Goal: Information Seeking & Learning: Learn about a topic

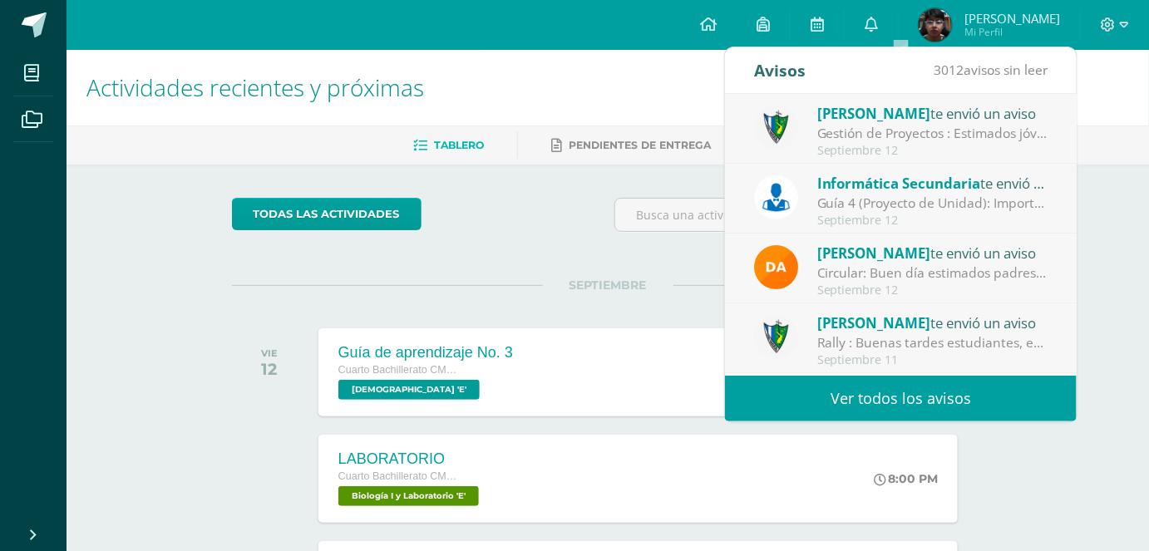
click at [1008, 156] on div "Septiembre 12" at bounding box center [932, 151] width 231 height 14
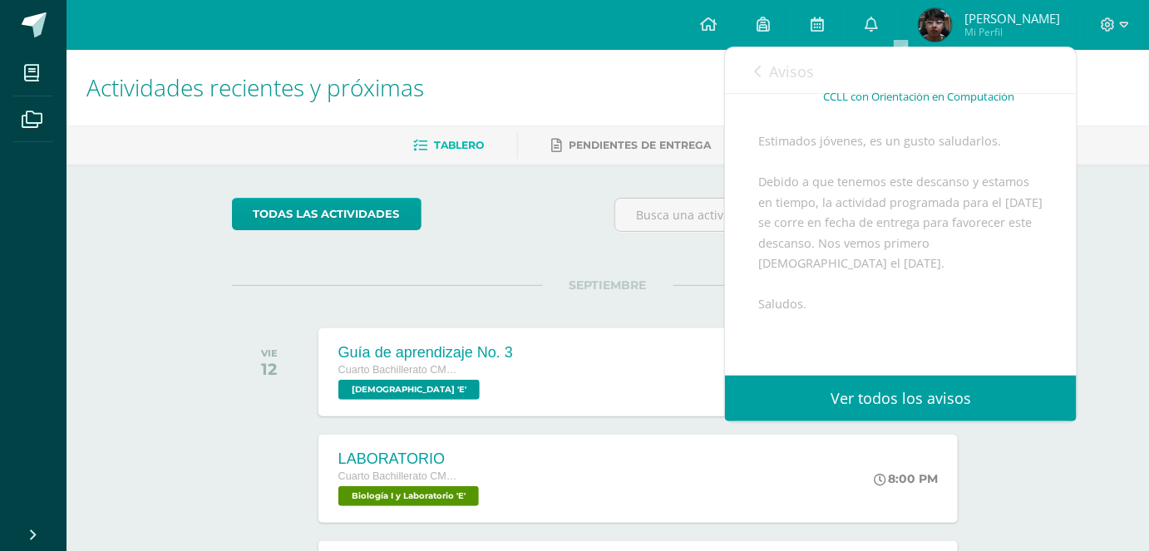
scroll to position [126, 0]
click at [765, 76] on link "Avisos" at bounding box center [784, 70] width 60 height 47
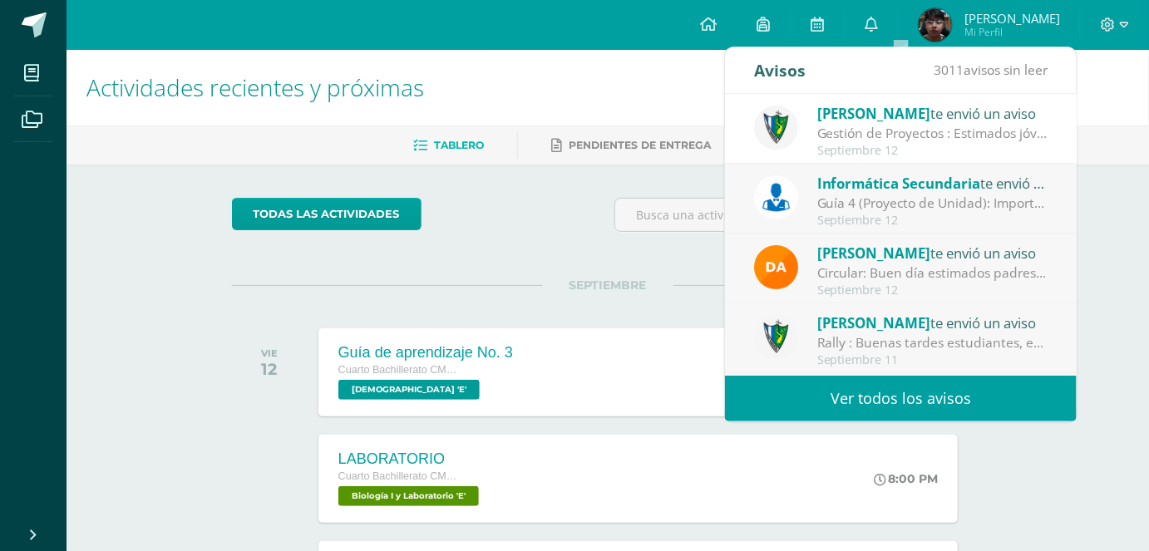
click at [860, 205] on div "Guía 4 (Proyecto de Unidad): Importante: La siguiente tarea se recibirá según l…" at bounding box center [932, 203] width 231 height 19
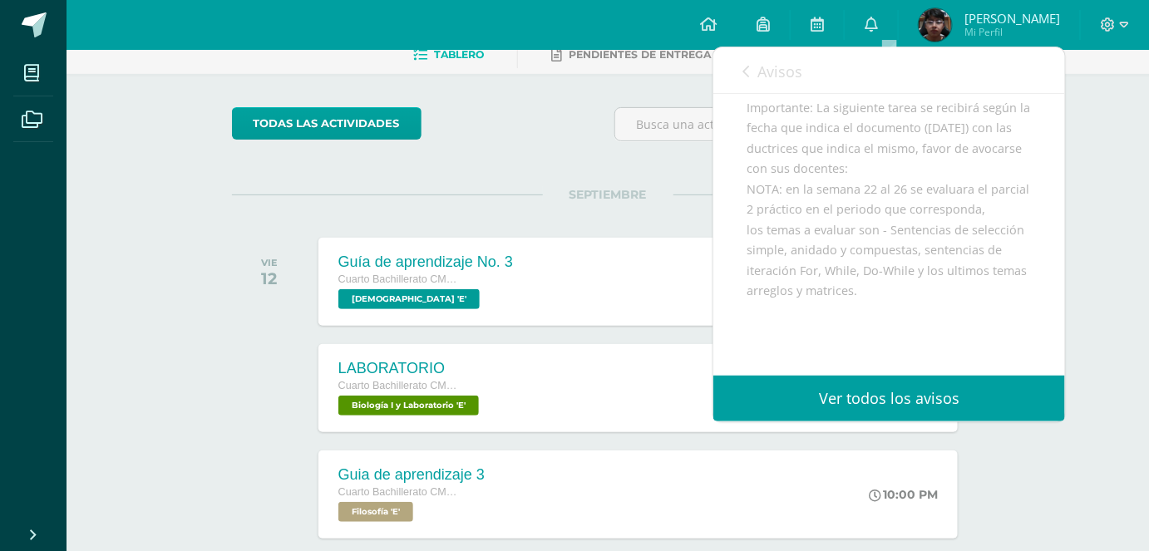
scroll to position [185, 0]
click at [749, 76] on link "Avisos" at bounding box center [773, 70] width 60 height 47
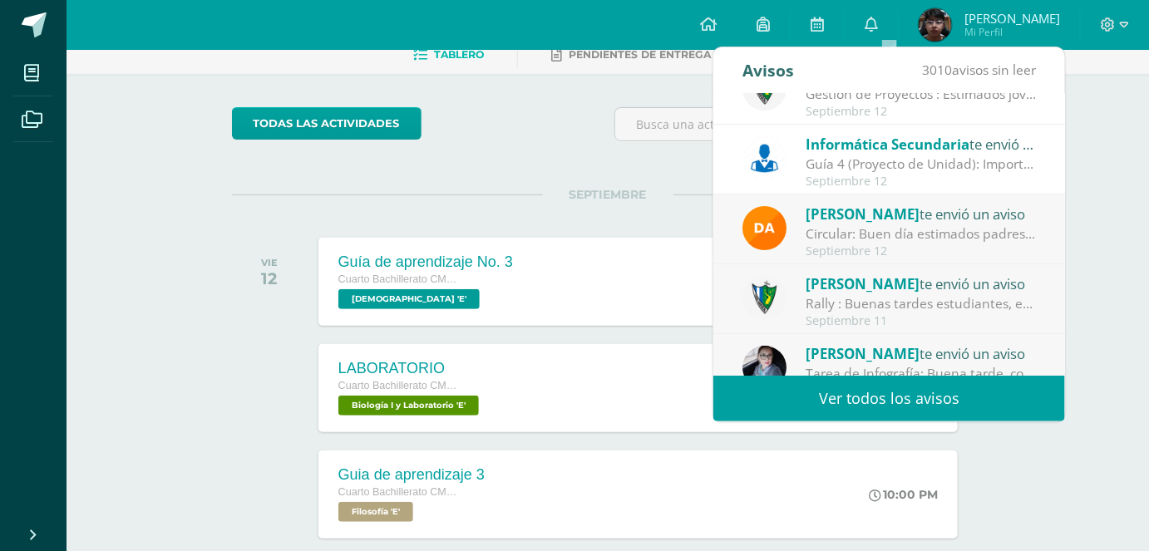
scroll to position [85, 0]
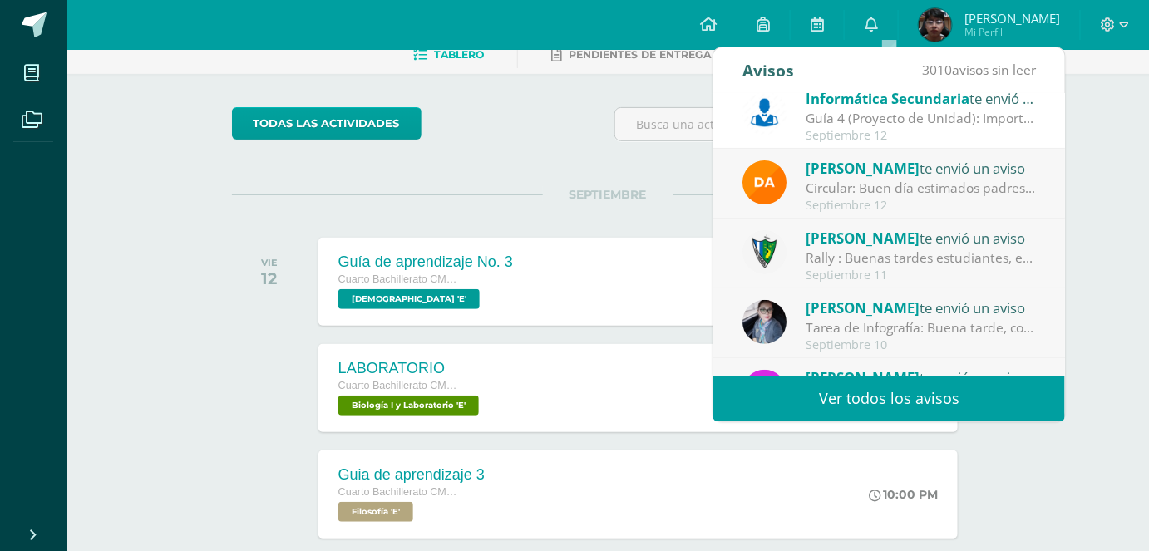
click at [902, 199] on div "Septiembre 12" at bounding box center [921, 206] width 231 height 14
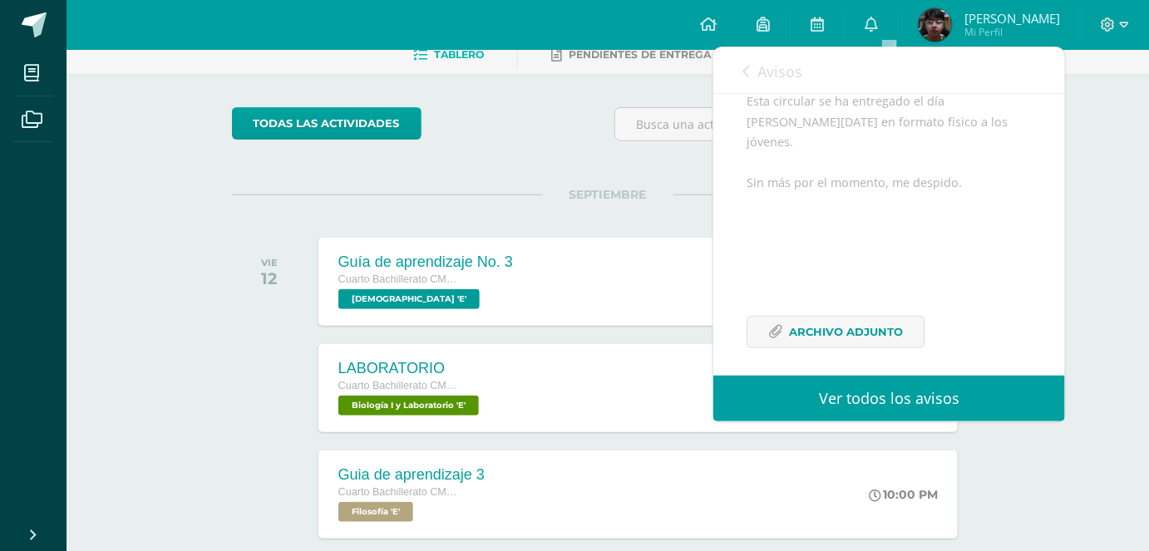
scroll to position [319, 0]
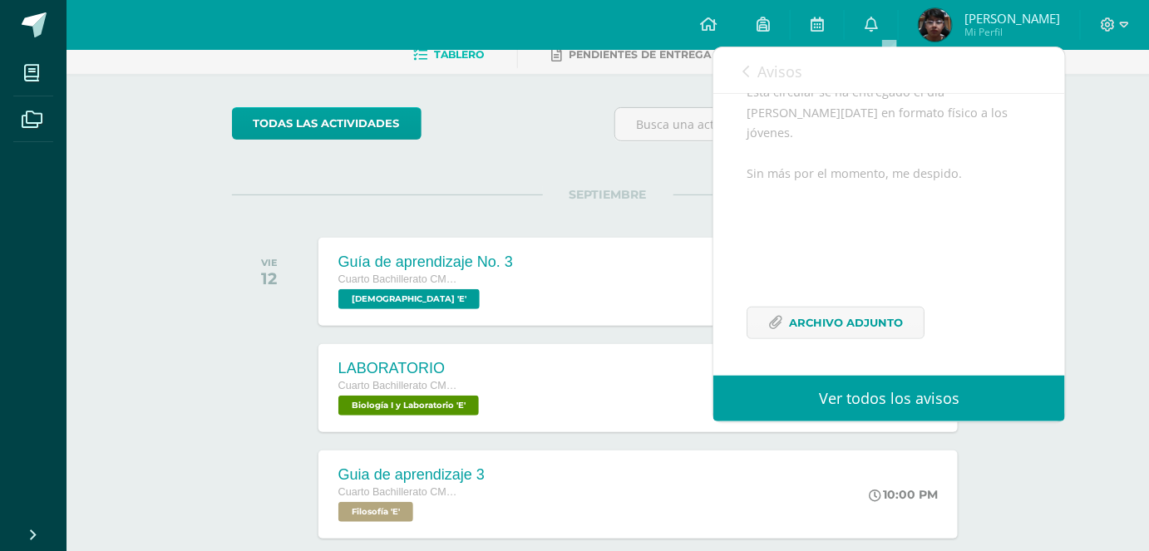
click at [756, 78] on link "Avisos" at bounding box center [773, 70] width 60 height 47
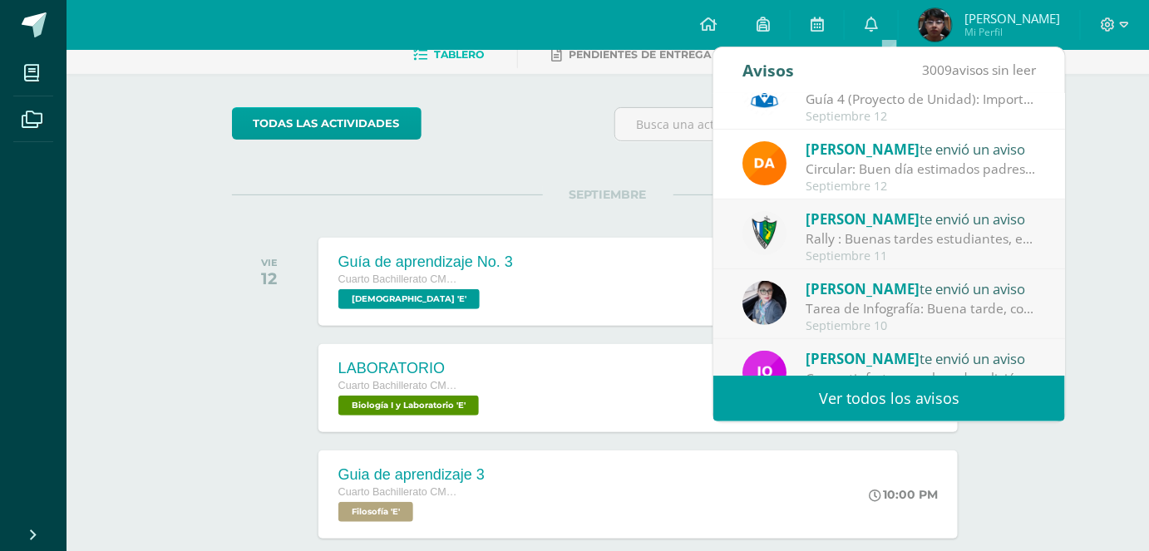
scroll to position [0, 0]
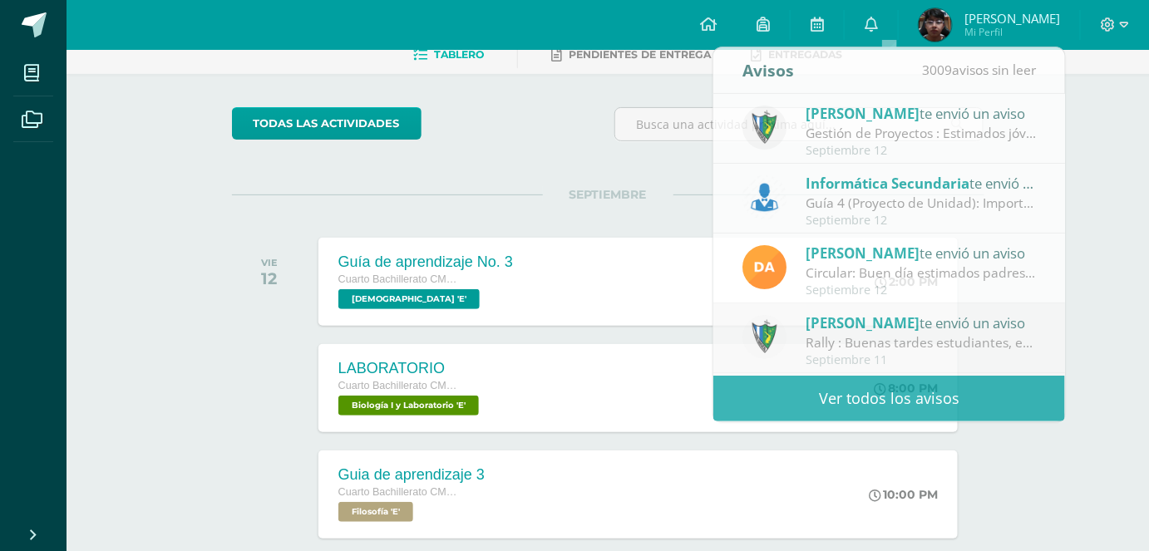
click at [570, 198] on span "SEPTIEMBRE" at bounding box center [608, 194] width 131 height 15
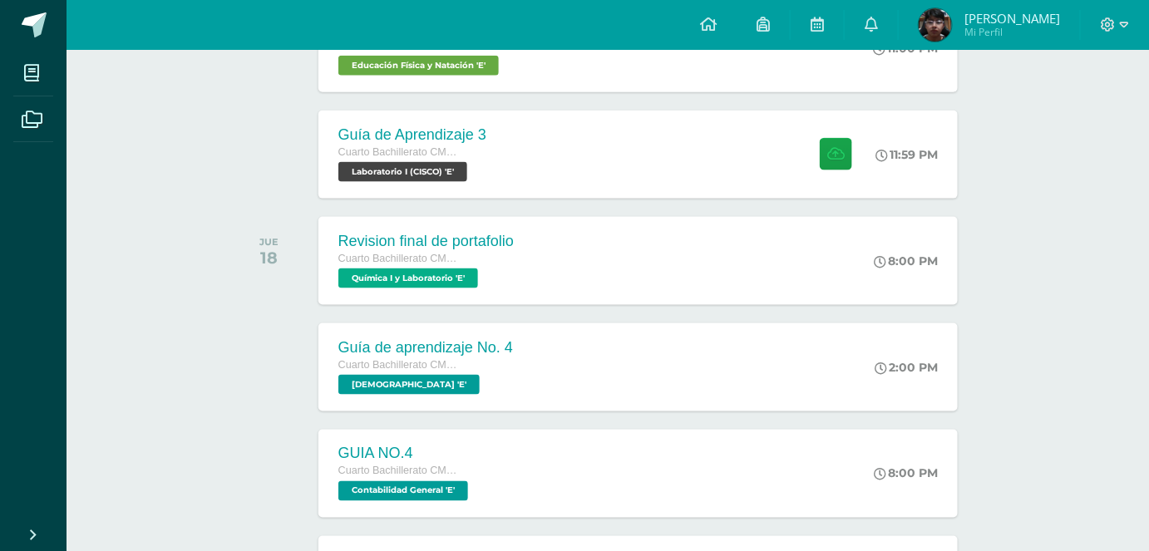
scroll to position [532, 0]
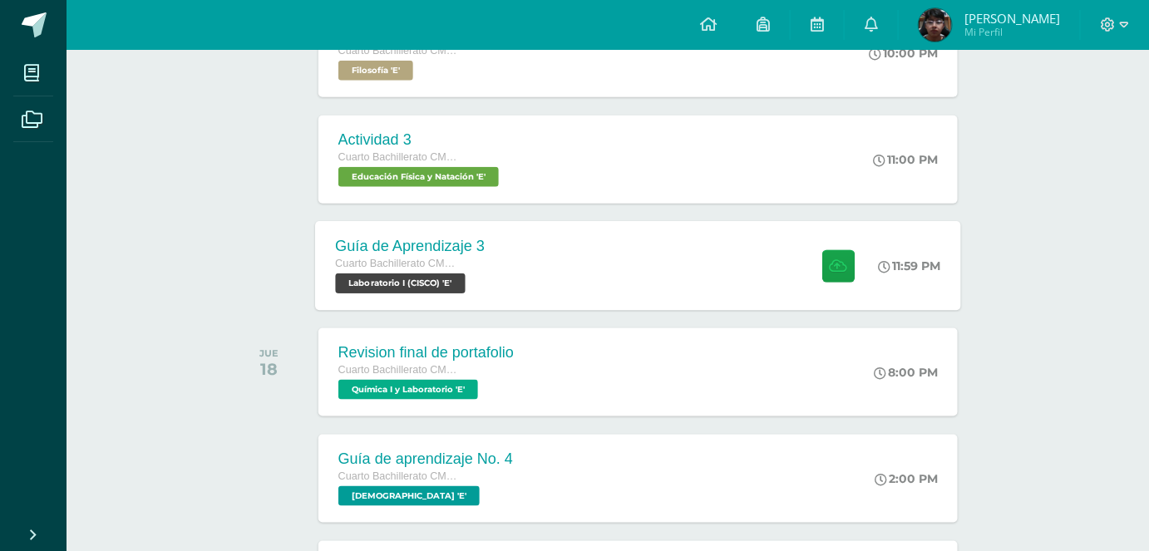
click at [580, 251] on div "Guía de Aprendizaje 3 Cuarto Bachillerato CMP Bachillerato en CCLL con Orientac…" at bounding box center [638, 265] width 646 height 89
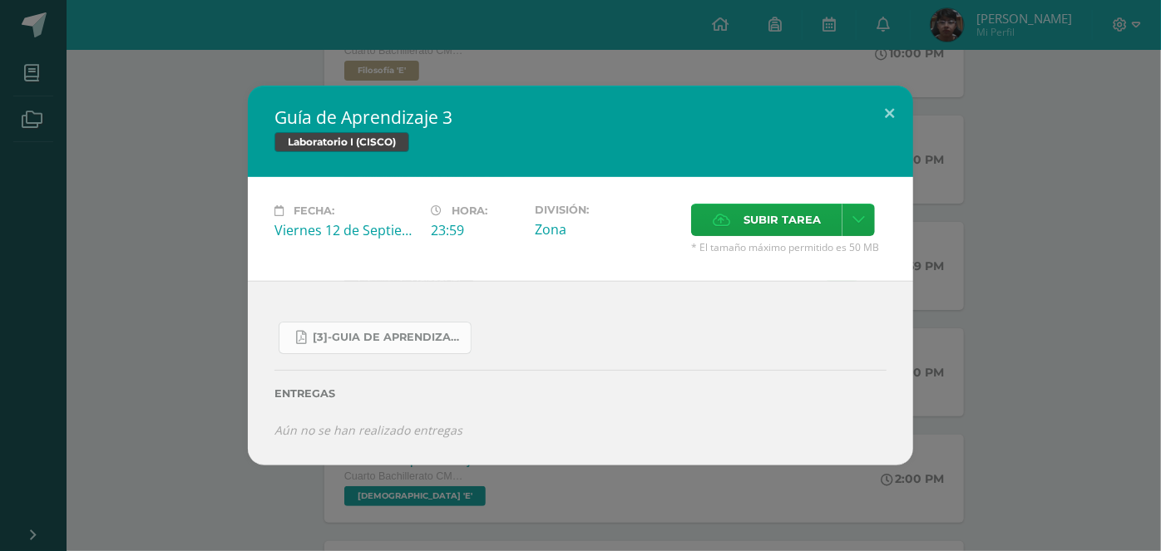
click at [404, 326] on link "[3]-GUIA DE APRENDIZAJE 3 IV BACH CISCO UNIDAD 4.pdf" at bounding box center [375, 338] width 193 height 32
click at [896, 111] on button at bounding box center [889, 114] width 47 height 57
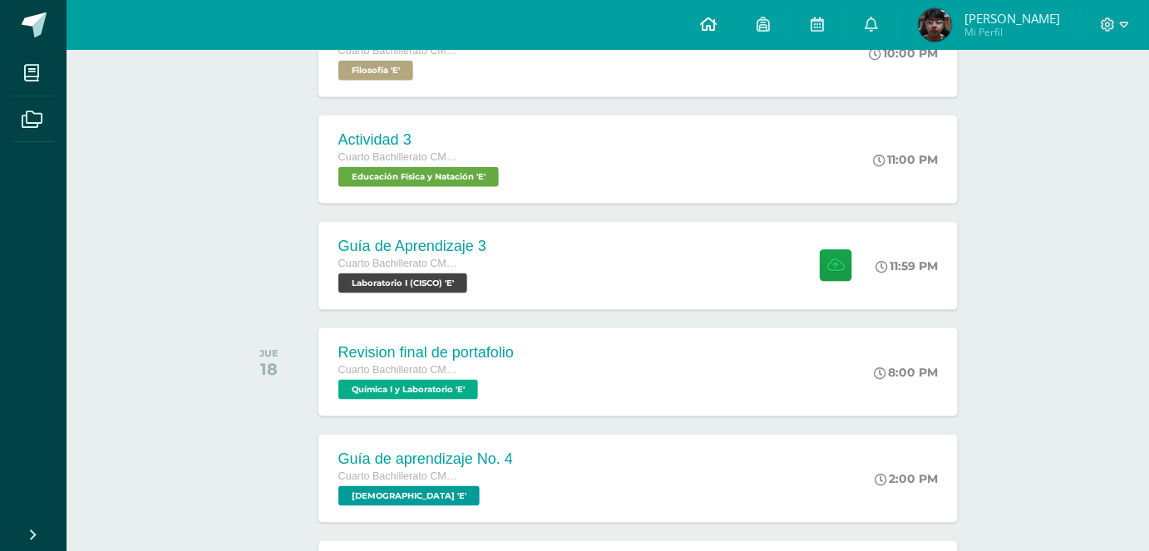
click at [725, 35] on link at bounding box center [708, 25] width 57 height 50
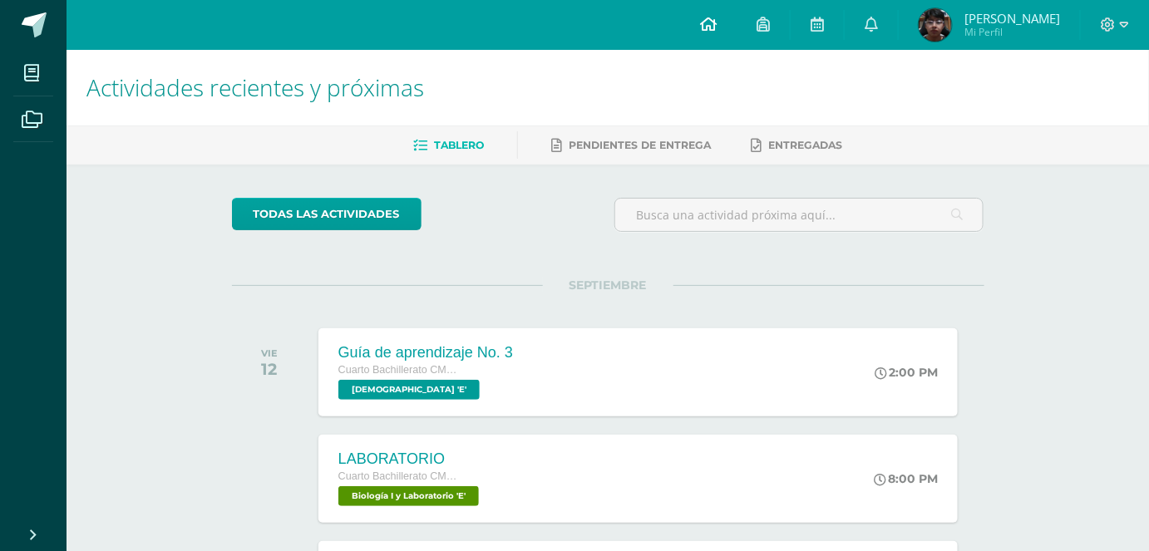
click at [737, 27] on link at bounding box center [708, 25] width 57 height 50
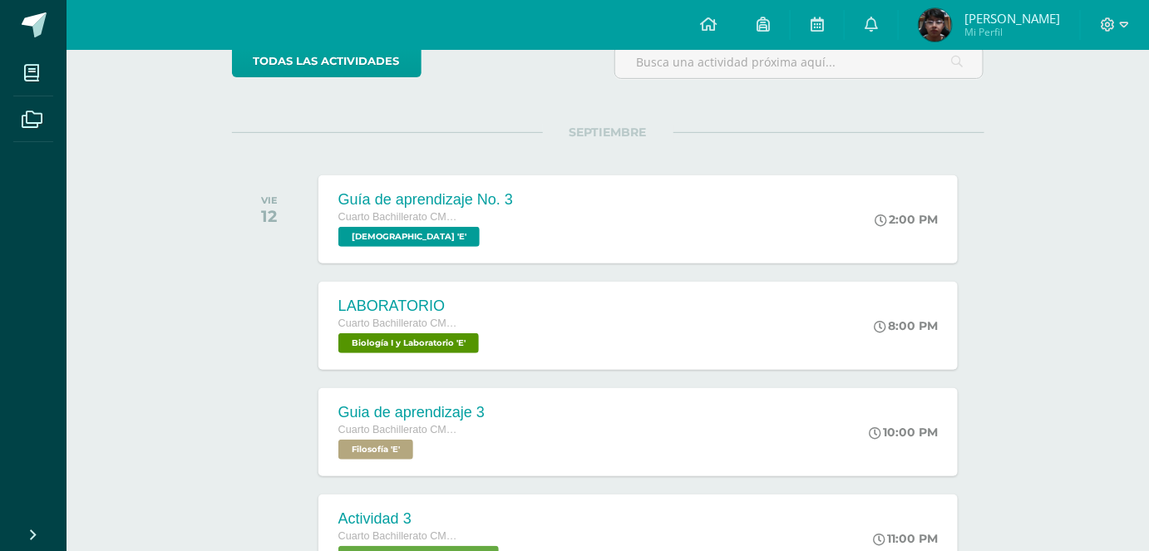
scroll to position [180, 0]
